Goal: Task Accomplishment & Management: Manage account settings

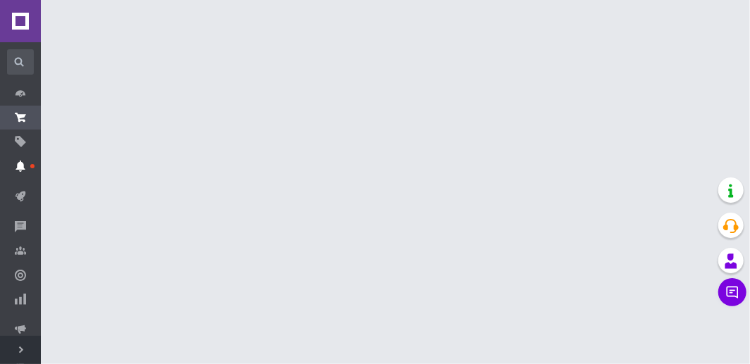
click at [26, 161] on span at bounding box center [20, 166] width 41 height 13
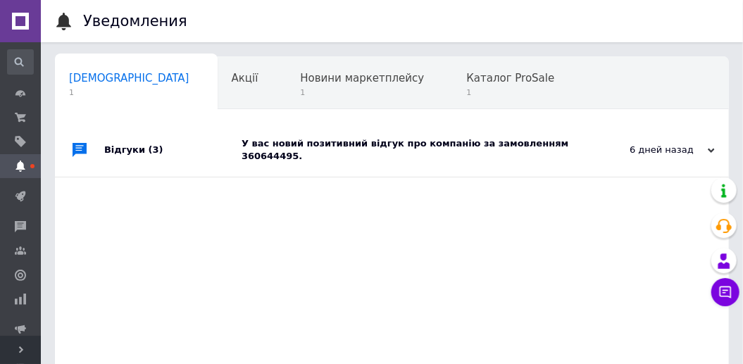
scroll to position [0, 7]
click at [125, 150] on div "Відгуки (3)" at bounding box center [172, 150] width 137 height 54
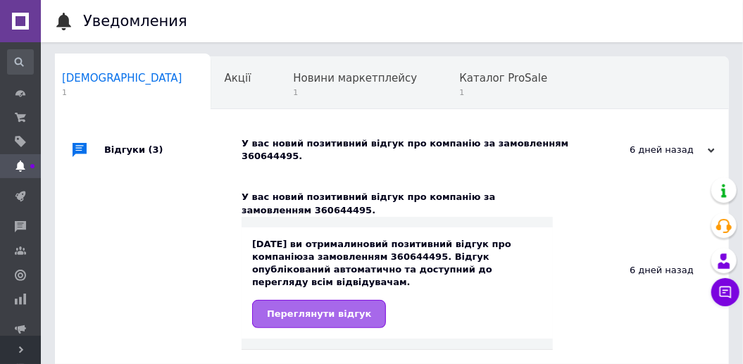
click at [334, 308] on span "Переглянути відгук" at bounding box center [319, 313] width 104 height 11
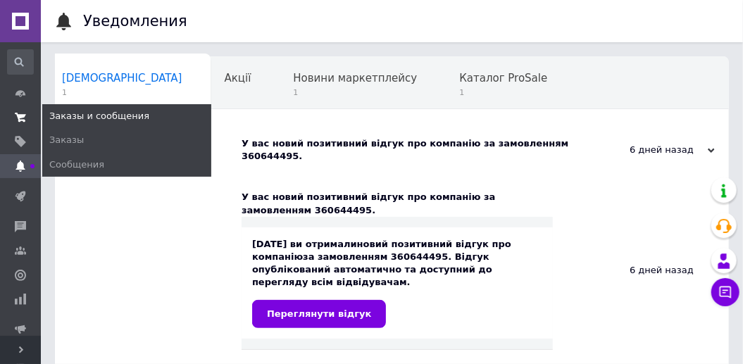
click at [22, 118] on icon at bounding box center [20, 117] width 11 height 11
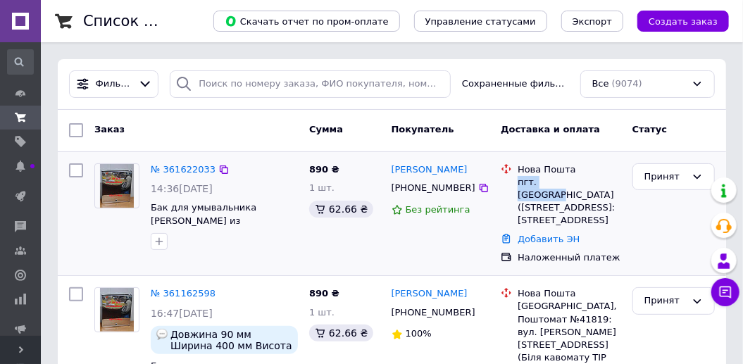
drag, startPoint x: 519, startPoint y: 182, endPoint x: 575, endPoint y: 175, distance: 56.8
click at [575, 176] on div "пгт. [GEOGRAPHIC_DATA] ([GEOGRAPHIC_DATA], [GEOGRAPHIC_DATA]. [STREET_ADDRESS]:…" at bounding box center [568, 201] width 103 height 51
copy div "пгт. Софиевка"
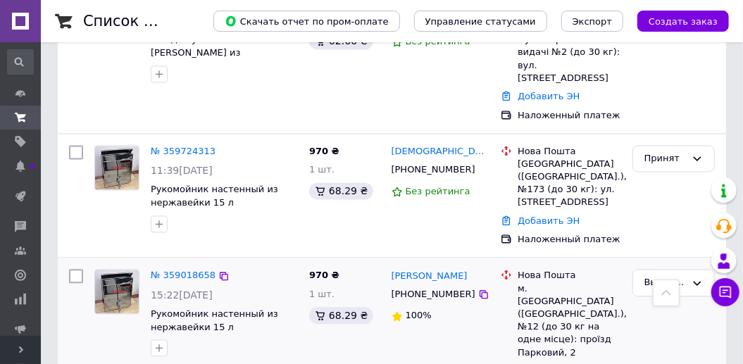
scroll to position [1079, 0]
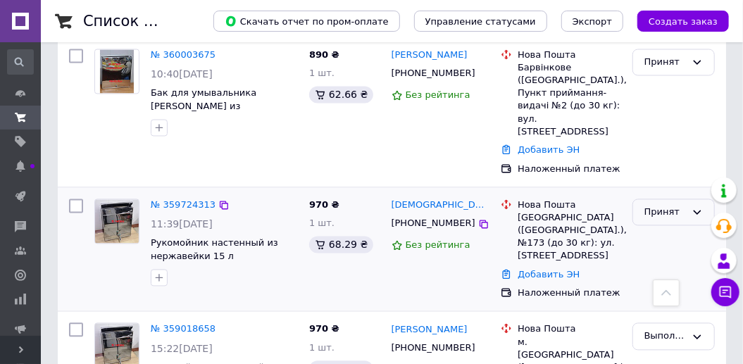
click at [663, 206] on div "Принят" at bounding box center [665, 213] width 42 height 15
click at [655, 229] on li "Выполнен" at bounding box center [673, 242] width 81 height 26
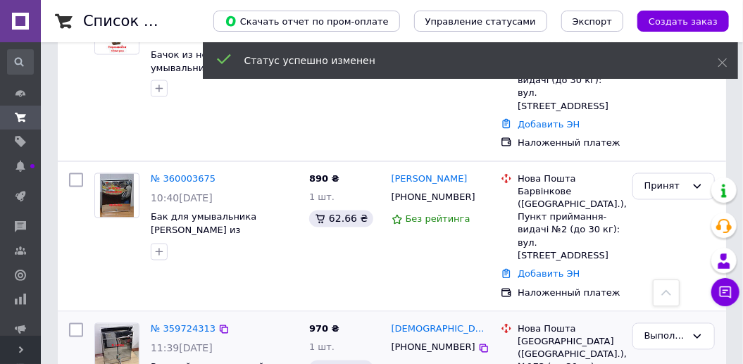
scroll to position [938, 0]
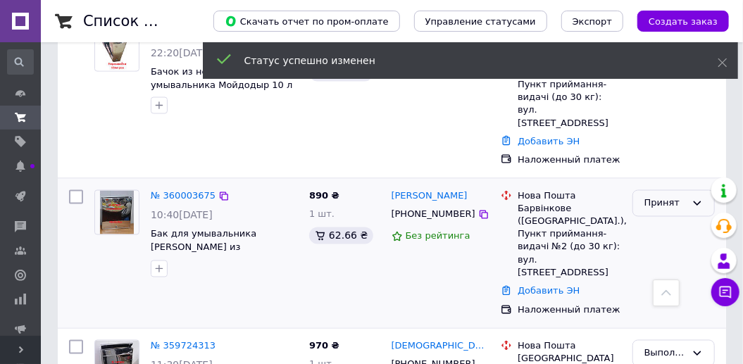
click at [656, 196] on div "Принят" at bounding box center [665, 203] width 42 height 15
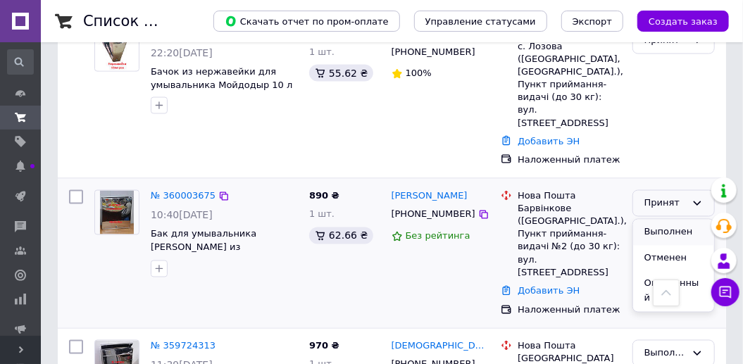
click at [654, 220] on li "Выполнен" at bounding box center [673, 233] width 81 height 26
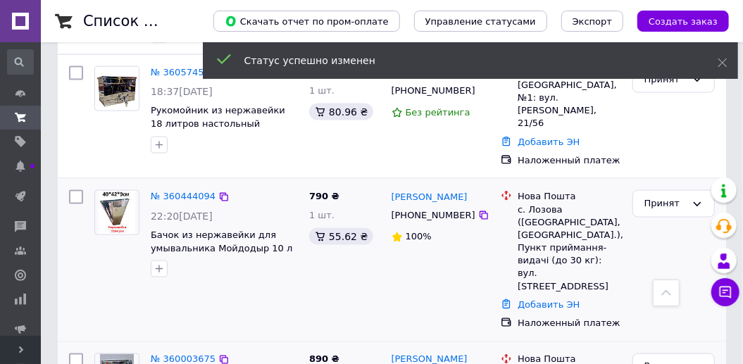
scroll to position [750, 0]
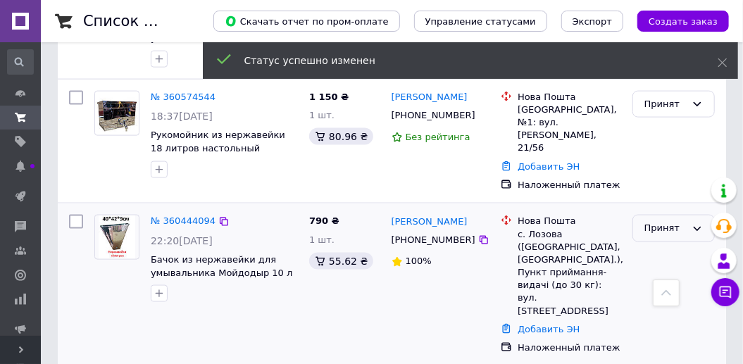
click at [663, 221] on div "Принят" at bounding box center [665, 228] width 42 height 15
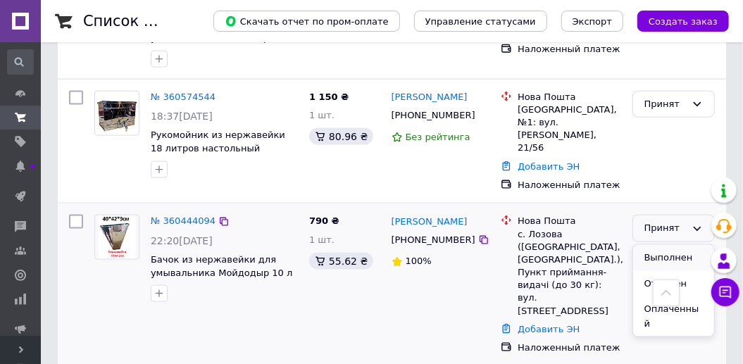
click at [665, 245] on li "Выполнен" at bounding box center [673, 258] width 81 height 26
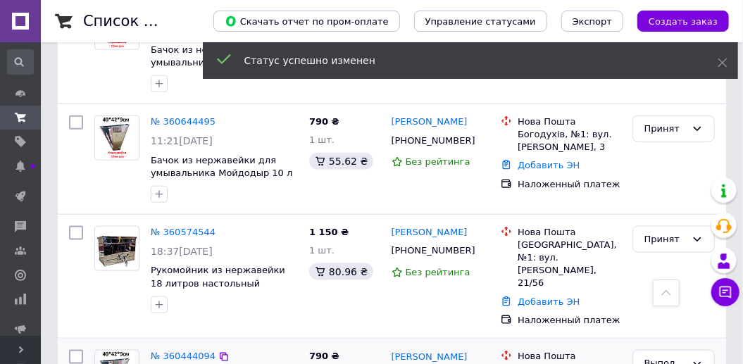
scroll to position [610, 0]
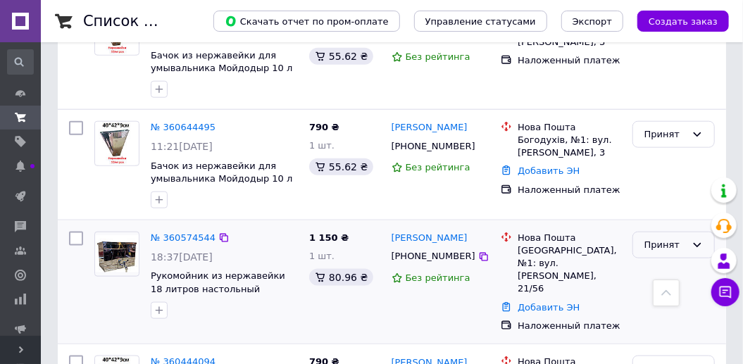
click at [660, 238] on div "Принят" at bounding box center [665, 245] width 42 height 15
click at [659, 261] on li "Выполнен" at bounding box center [673, 274] width 81 height 26
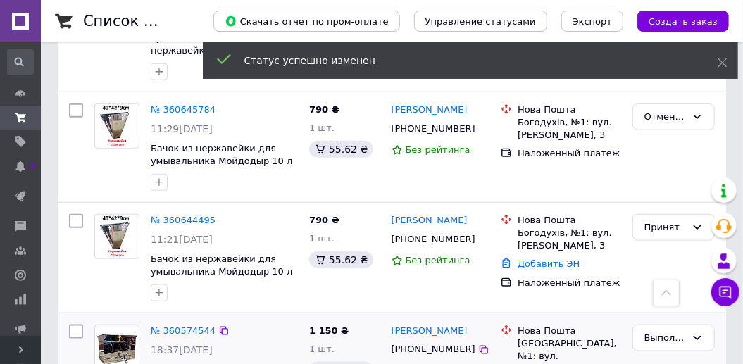
scroll to position [516, 0]
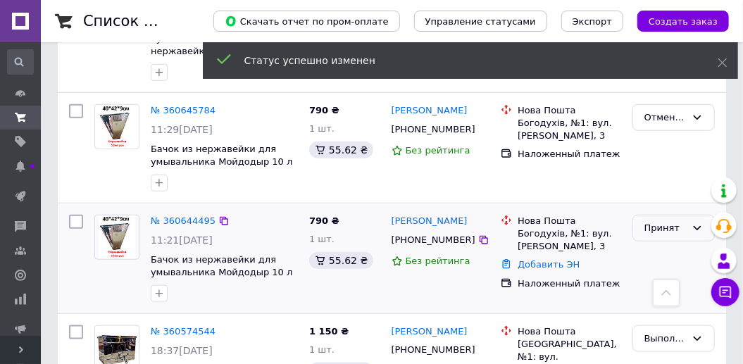
click at [662, 221] on div "Принят" at bounding box center [665, 228] width 42 height 15
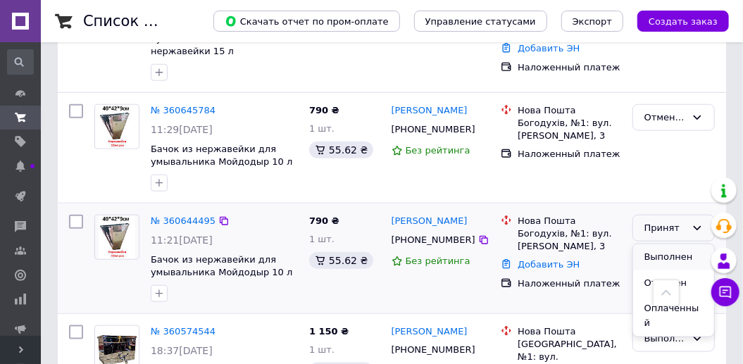
click at [663, 244] on li "Выполнен" at bounding box center [673, 257] width 81 height 26
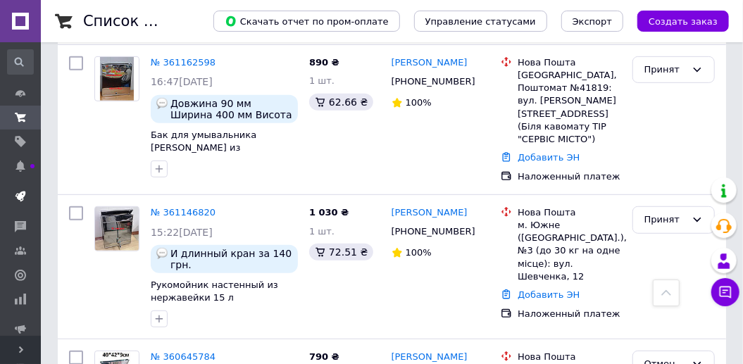
scroll to position [282, 0]
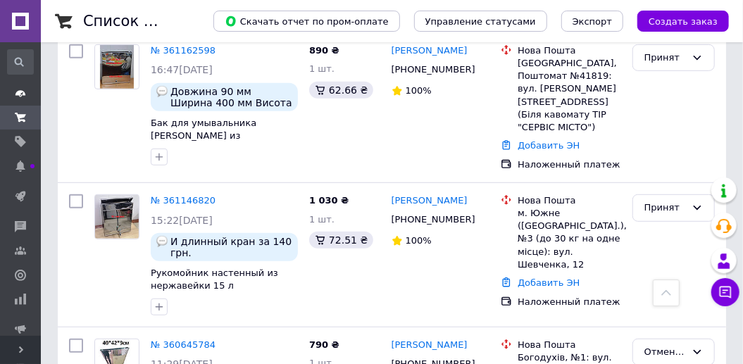
click at [20, 94] on use at bounding box center [20, 93] width 10 height 6
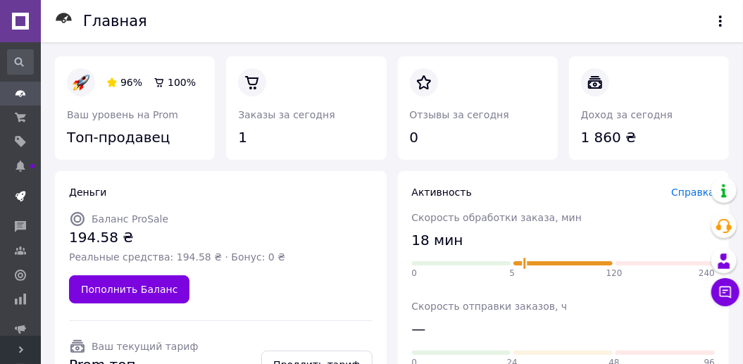
click at [24, 194] on use at bounding box center [20, 196] width 11 height 11
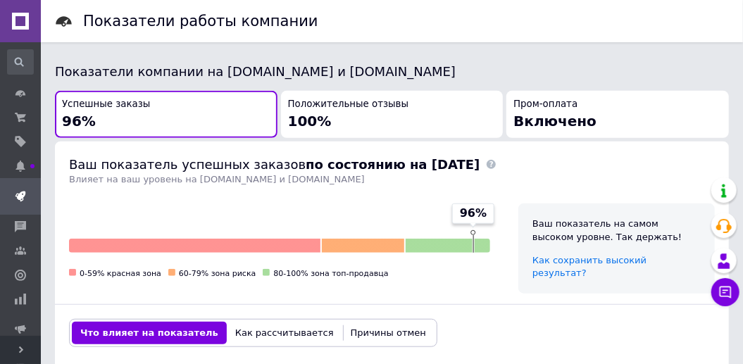
scroll to position [328, 0]
